Goal: Information Seeking & Learning: Learn about a topic

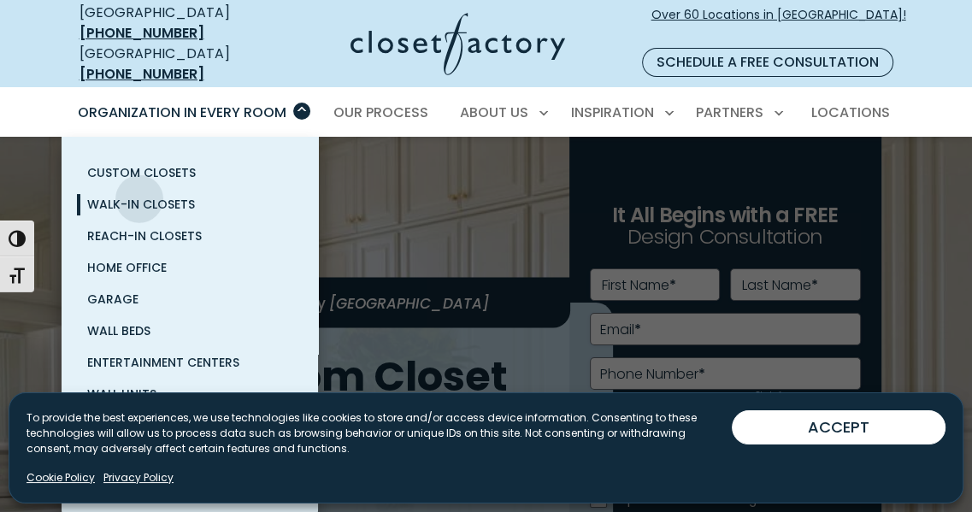
click at [139, 196] on span "Walk-In Closets" at bounding box center [141, 204] width 108 height 17
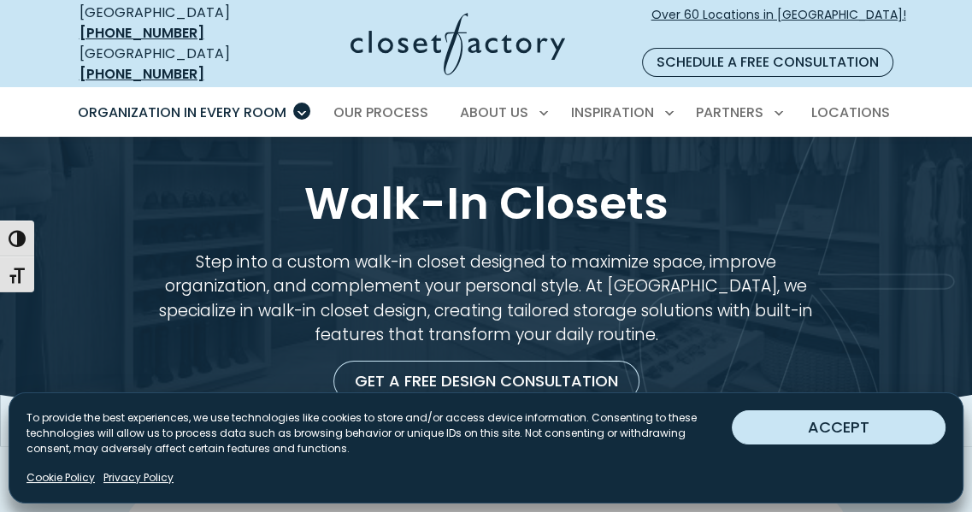
click at [836, 432] on button "ACCEPT" at bounding box center [839, 428] width 214 height 34
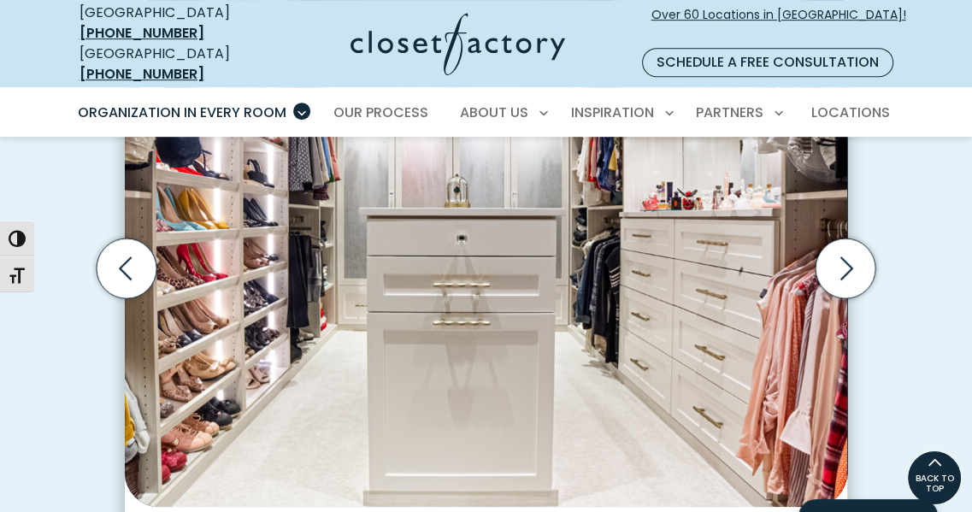
scroll to position [610, 0]
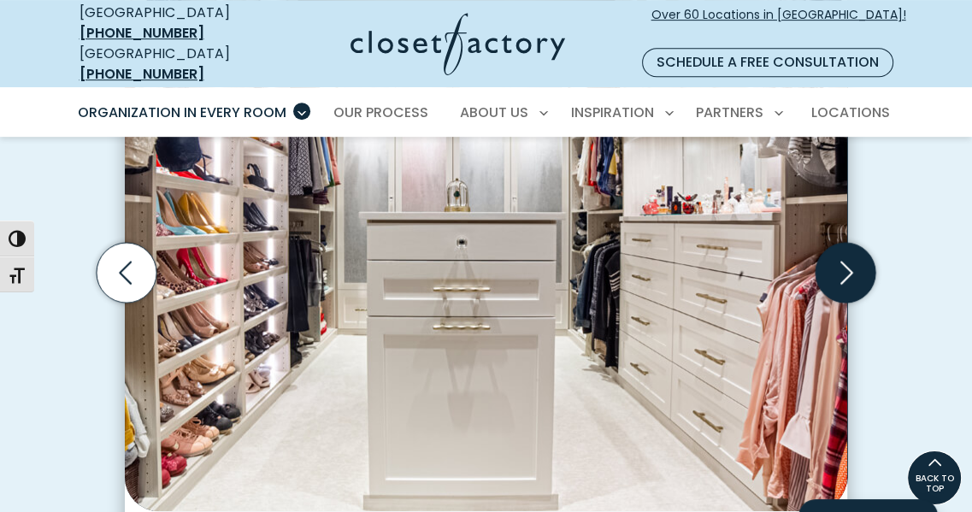
click at [856, 259] on icon "Next slide" at bounding box center [846, 273] width 60 height 60
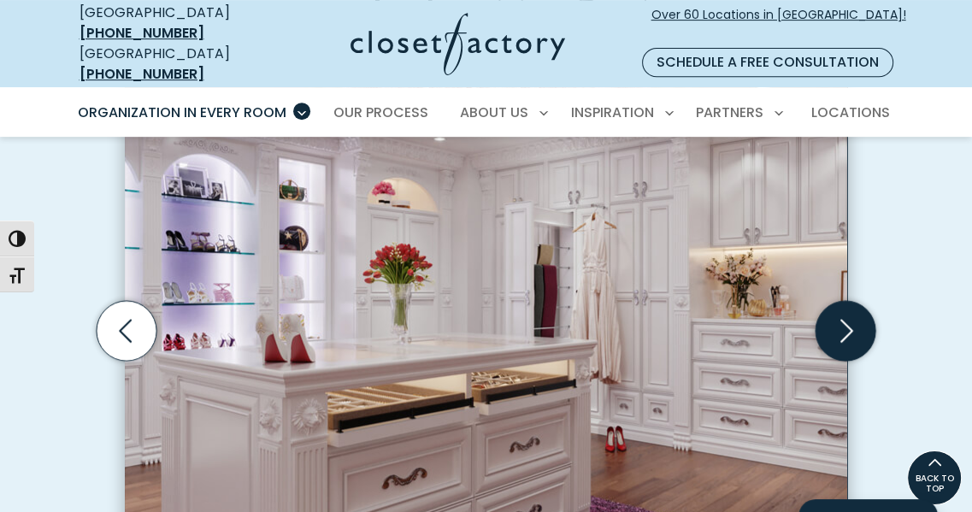
scroll to position [552, 0]
click at [856, 259] on div "Walk-in closet with open shoe shelving with elite chrome toe stops, glass inset…" at bounding box center [486, 394] width 743 height 700
click at [846, 310] on icon "Next slide" at bounding box center [846, 331] width 60 height 60
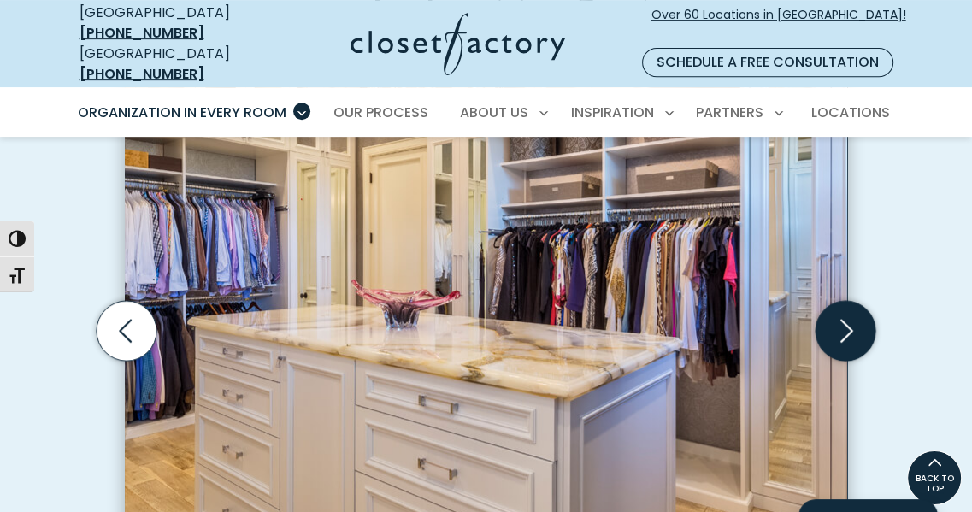
click at [846, 310] on icon "Next slide" at bounding box center [846, 331] width 60 height 60
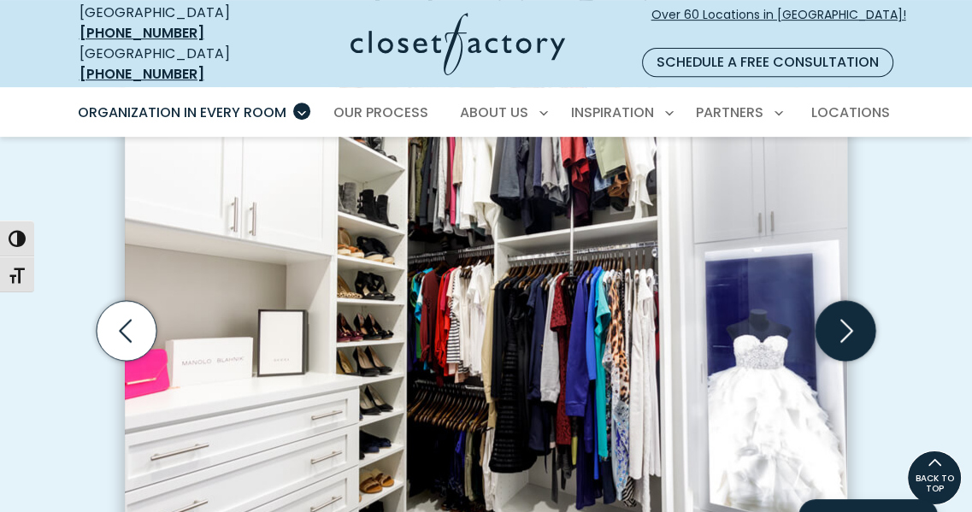
click at [846, 310] on icon "Next slide" at bounding box center [846, 331] width 60 height 60
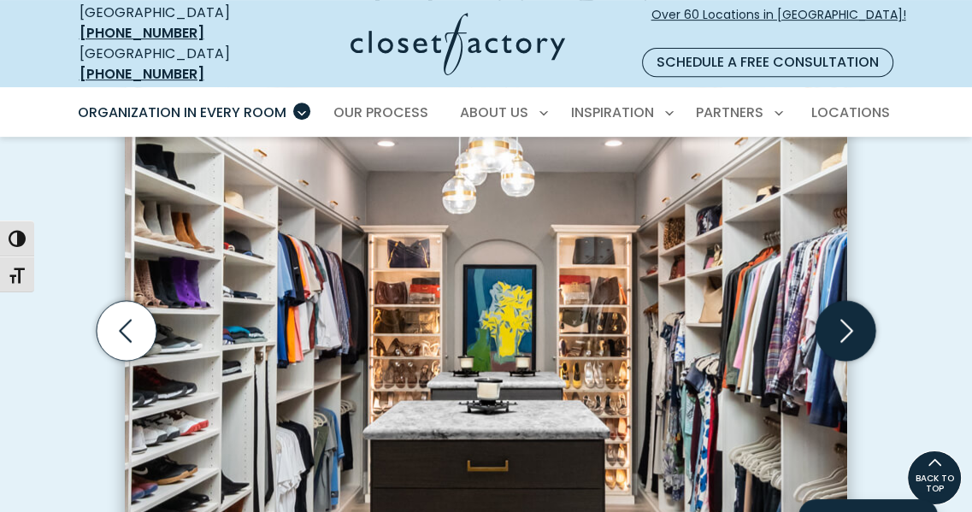
click at [846, 310] on icon "Next slide" at bounding box center [846, 331] width 60 height 60
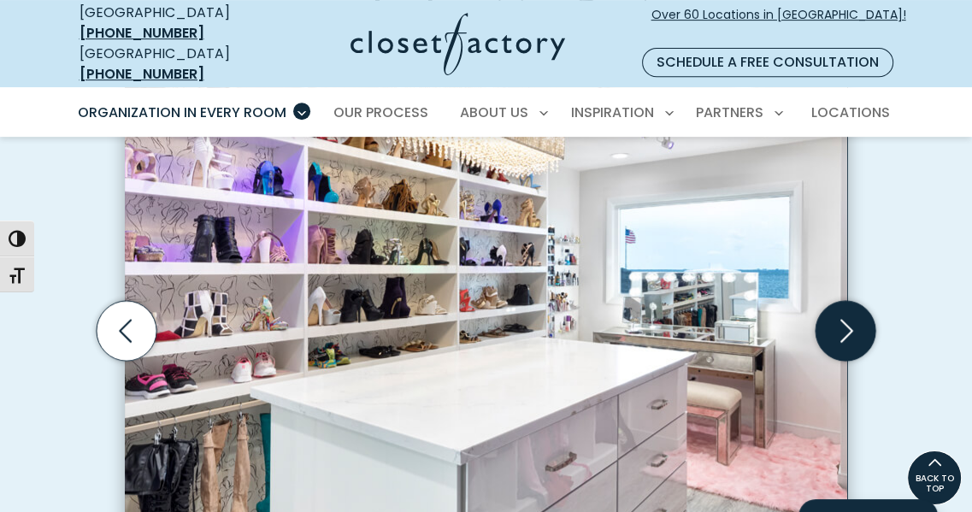
click at [846, 310] on icon "Next slide" at bounding box center [846, 331] width 60 height 60
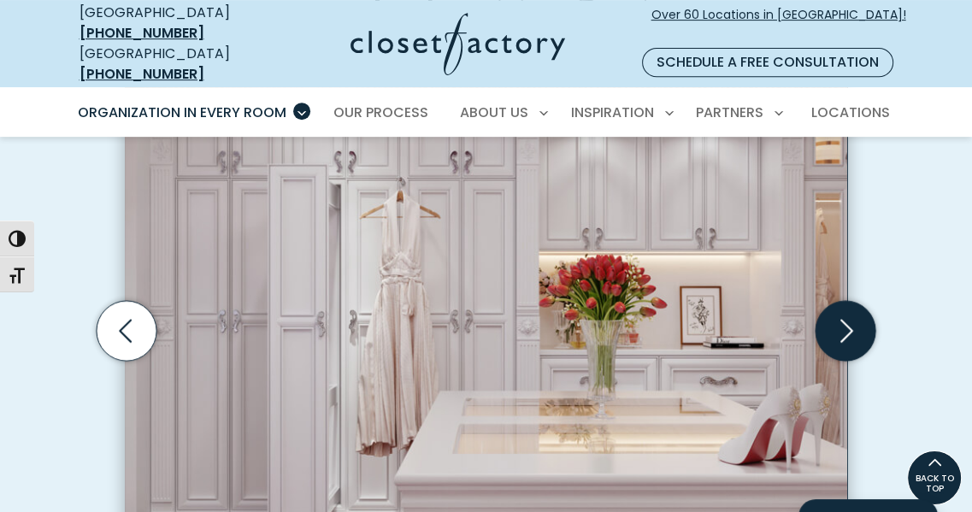
click at [846, 310] on icon "Next slide" at bounding box center [846, 331] width 60 height 60
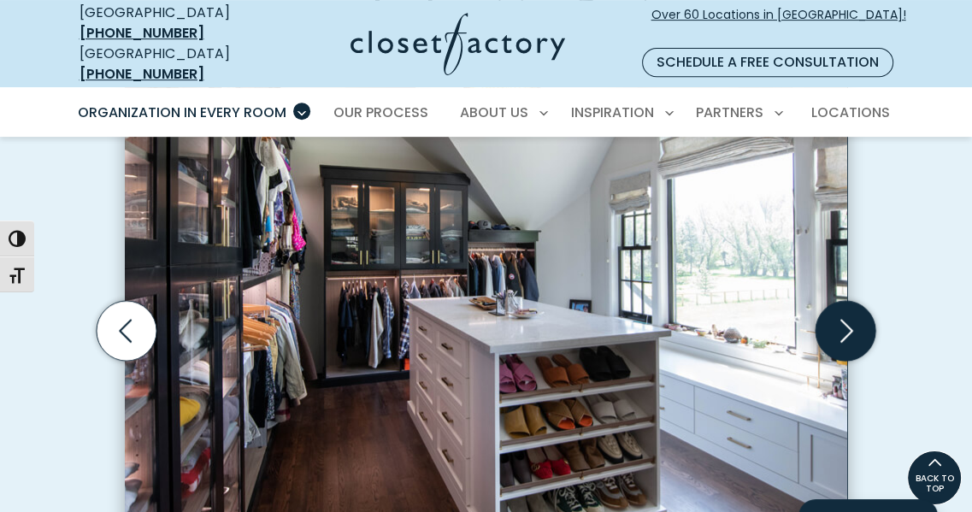
click at [848, 319] on icon "Next slide" at bounding box center [847, 330] width 13 height 23
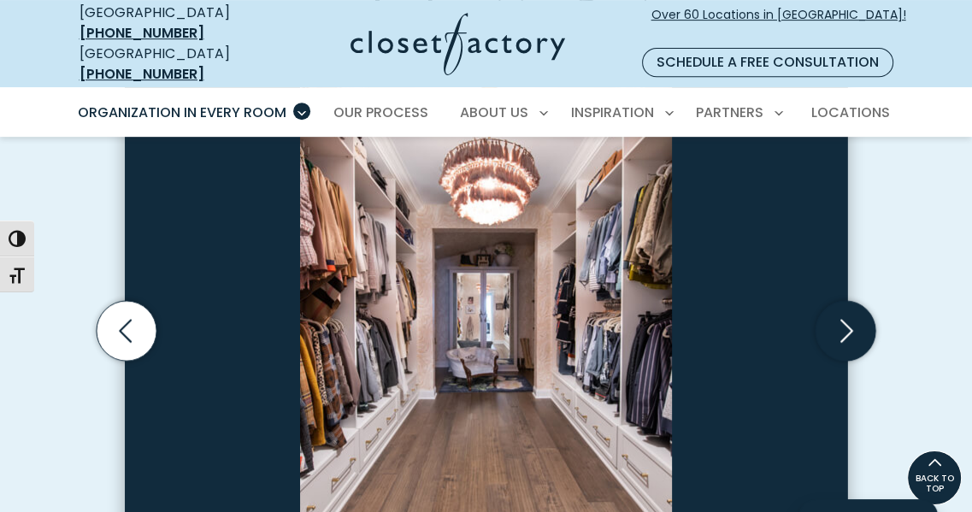
click at [848, 319] on icon "Next slide" at bounding box center [847, 330] width 13 height 23
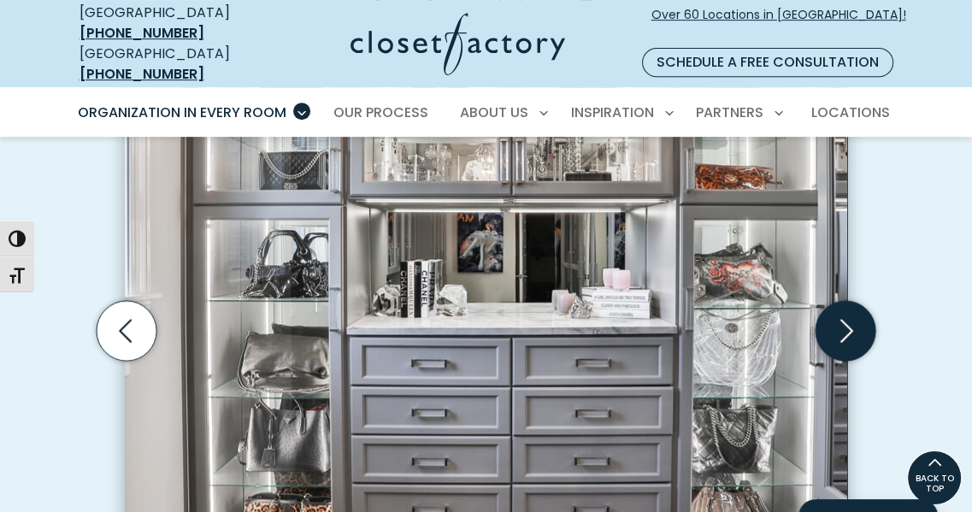
click at [848, 319] on icon "Next slide" at bounding box center [847, 330] width 13 height 23
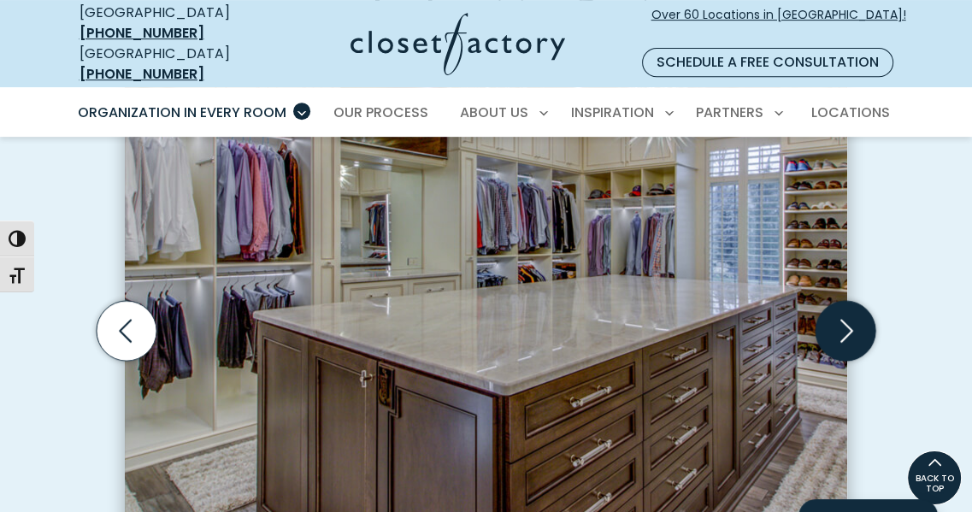
click at [848, 319] on icon "Next slide" at bounding box center [847, 330] width 13 height 23
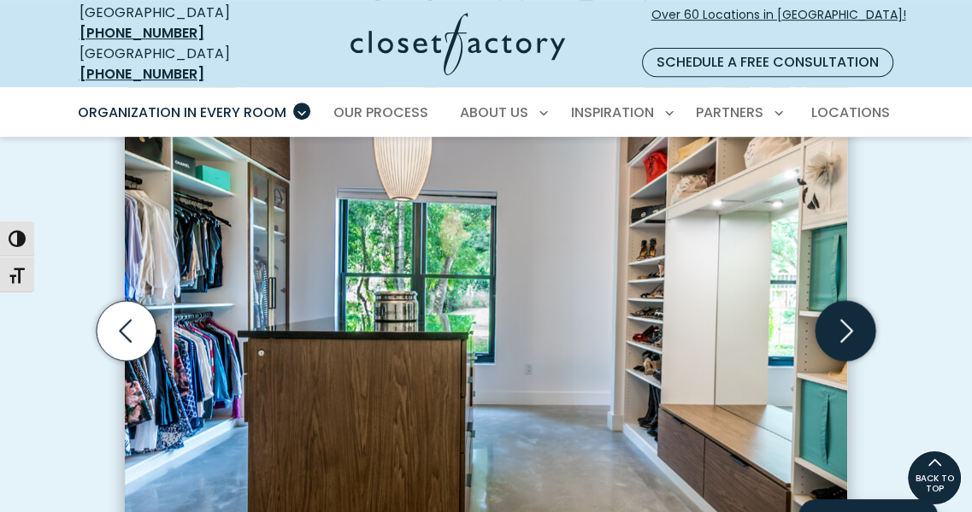
click at [848, 319] on icon "Next slide" at bounding box center [847, 330] width 13 height 23
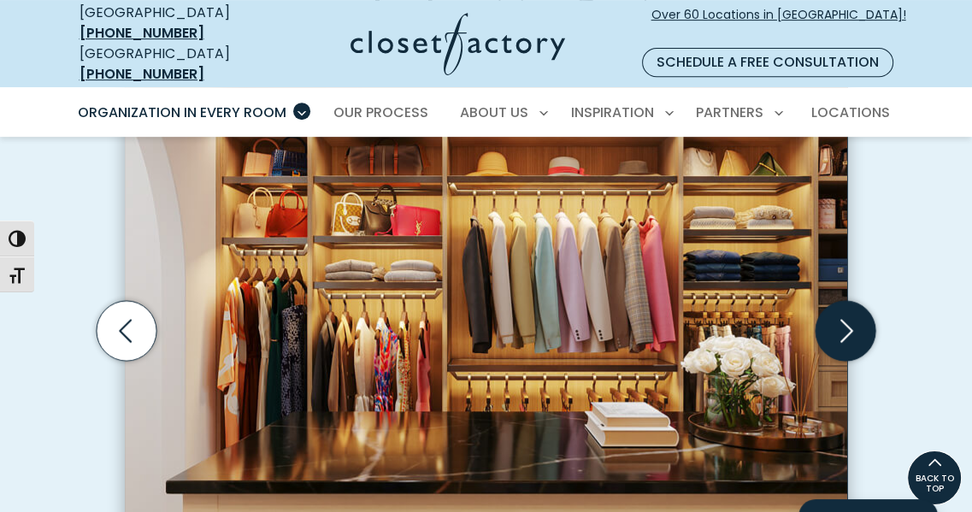
click at [848, 319] on icon "Next slide" at bounding box center [847, 330] width 13 height 23
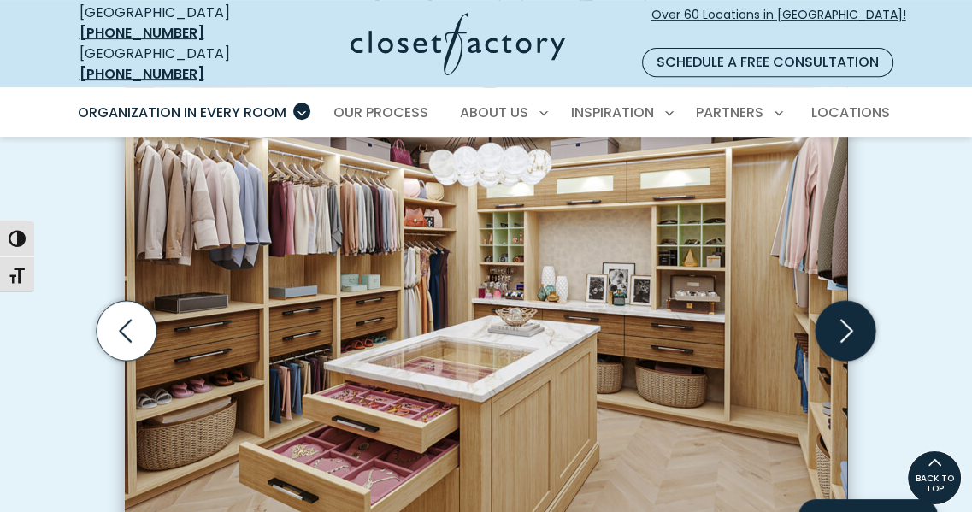
click at [842, 331] on icon "Next slide" at bounding box center [846, 331] width 60 height 60
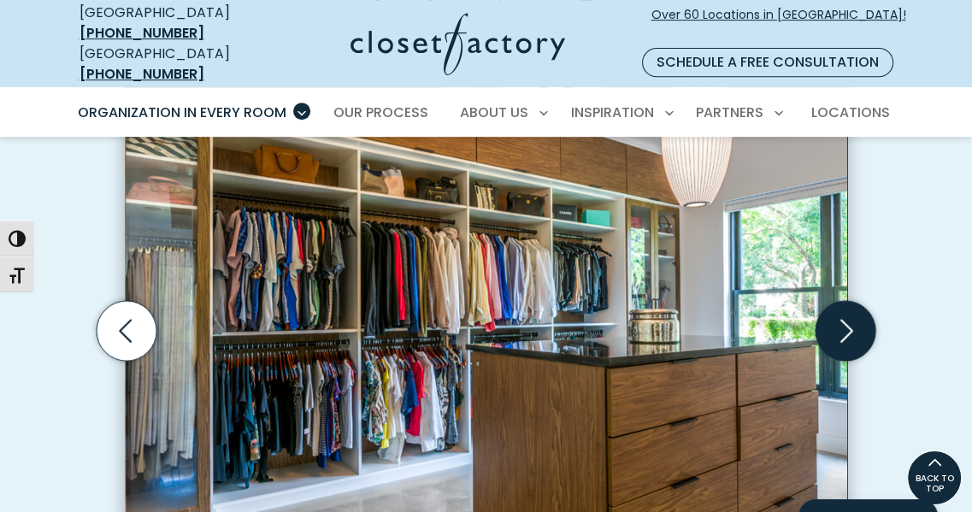
click at [842, 331] on icon "Next slide" at bounding box center [846, 331] width 60 height 60
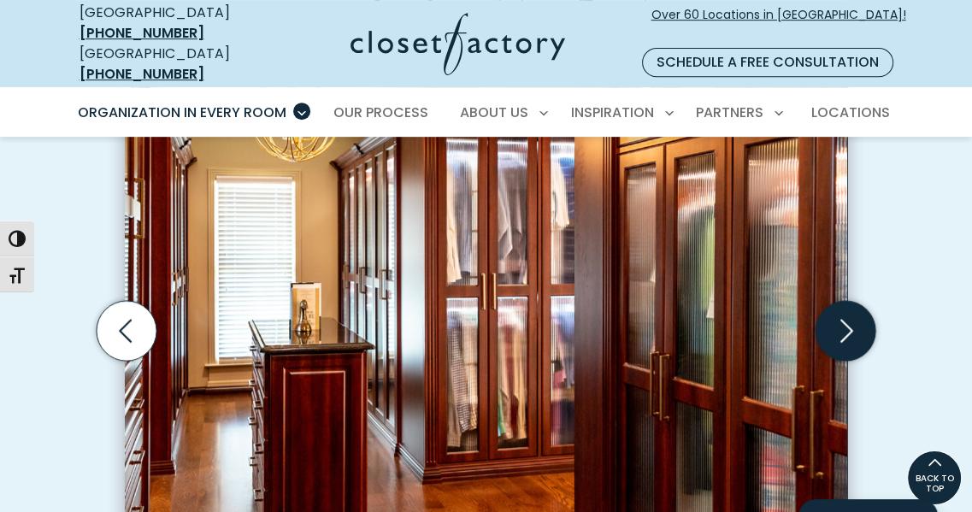
click at [842, 331] on icon "Next slide" at bounding box center [846, 331] width 60 height 60
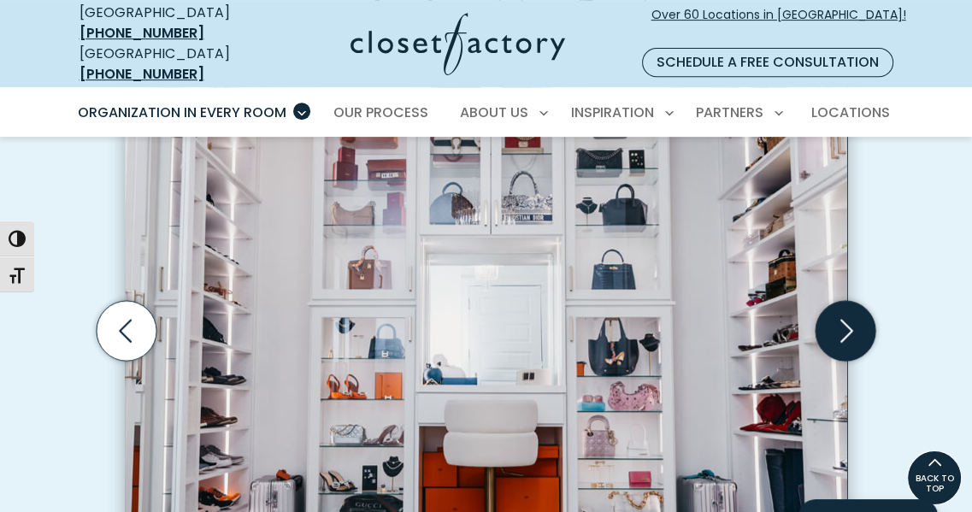
click at [842, 331] on icon "Next slide" at bounding box center [846, 331] width 60 height 60
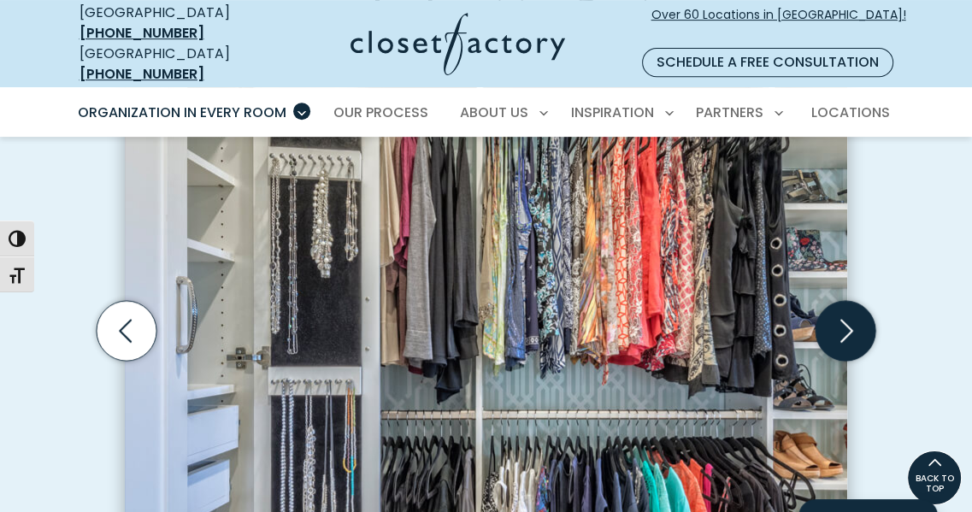
click at [857, 334] on icon "Next slide" at bounding box center [846, 331] width 60 height 60
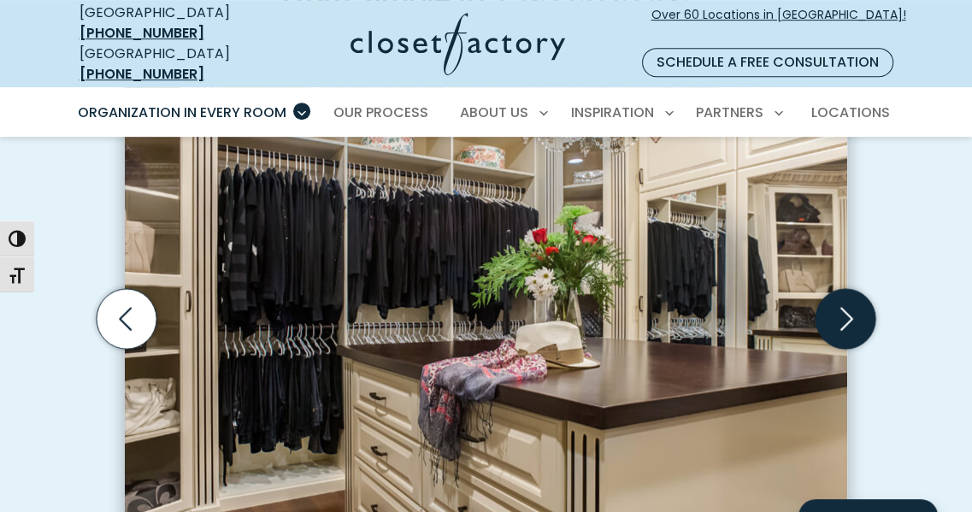
scroll to position [569, 0]
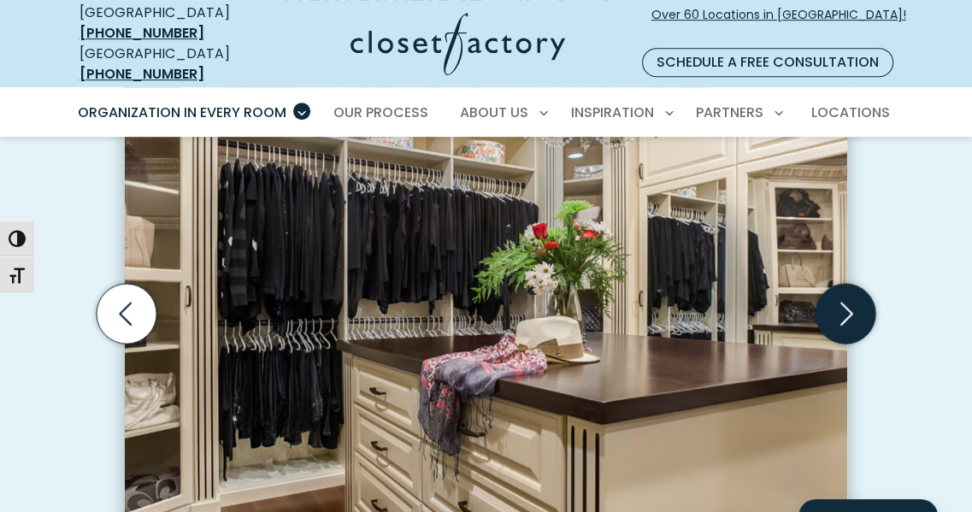
click at [856, 333] on icon "Next slide" at bounding box center [846, 314] width 74 height 74
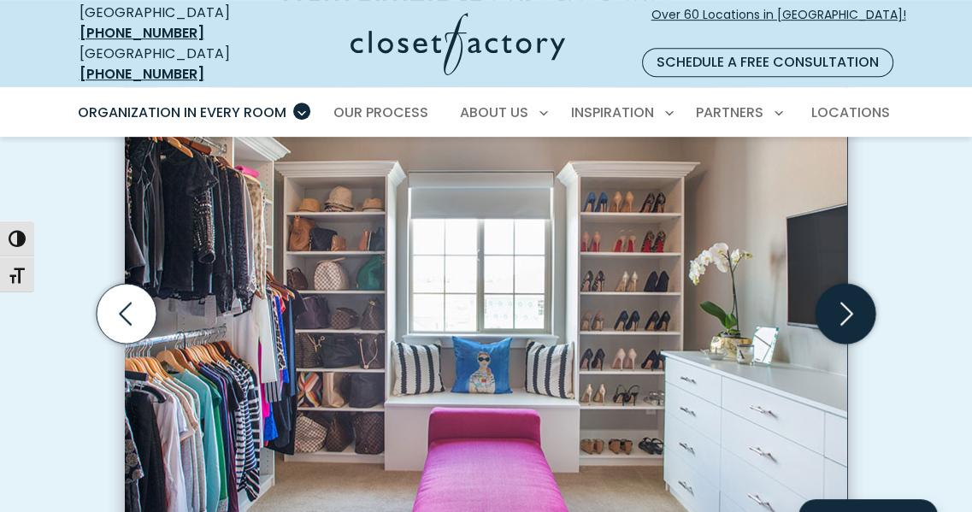
click at [856, 333] on icon "Next slide" at bounding box center [846, 314] width 74 height 74
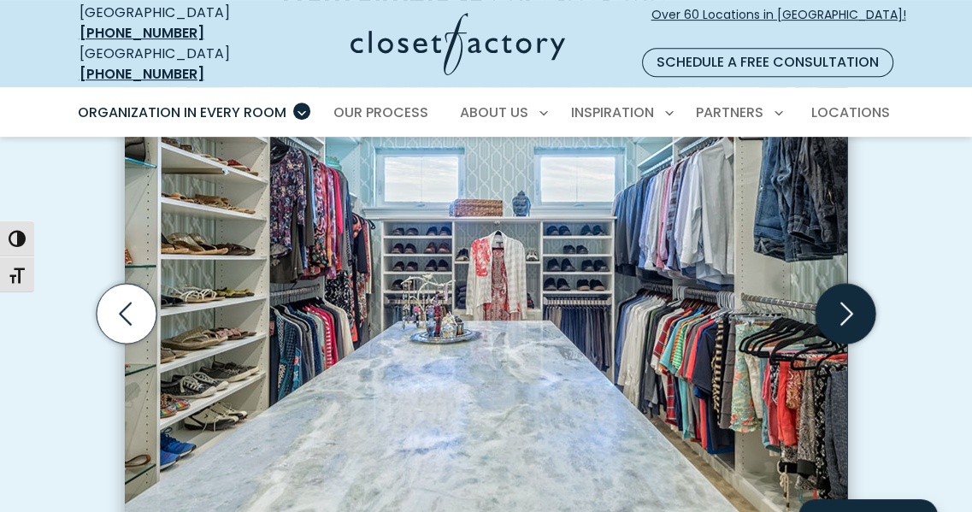
click at [856, 333] on icon "Next slide" at bounding box center [846, 314] width 74 height 74
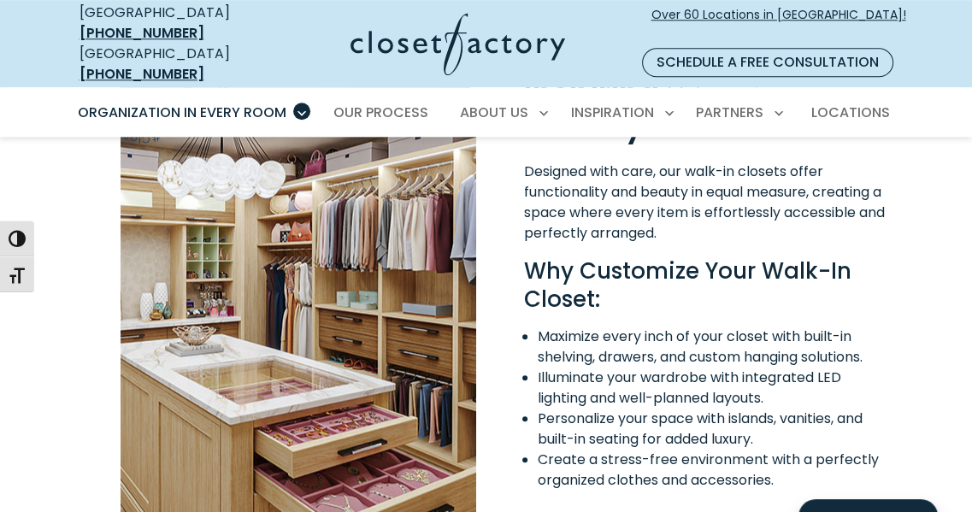
scroll to position [1386, 0]
